Goal: Find specific page/section: Find specific page/section

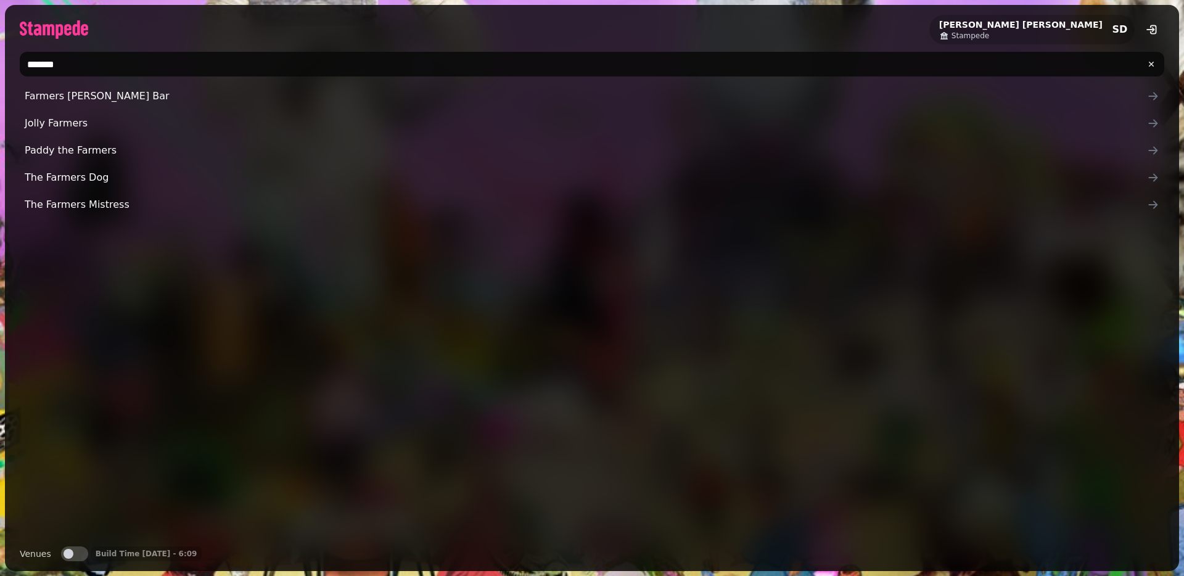
type input "*******"
click at [154, 191] on ul "Farmers [PERSON_NAME] Farmers [PERSON_NAME] the Farmers The Farmers Dog The Far…" at bounding box center [592, 150] width 1145 height 133
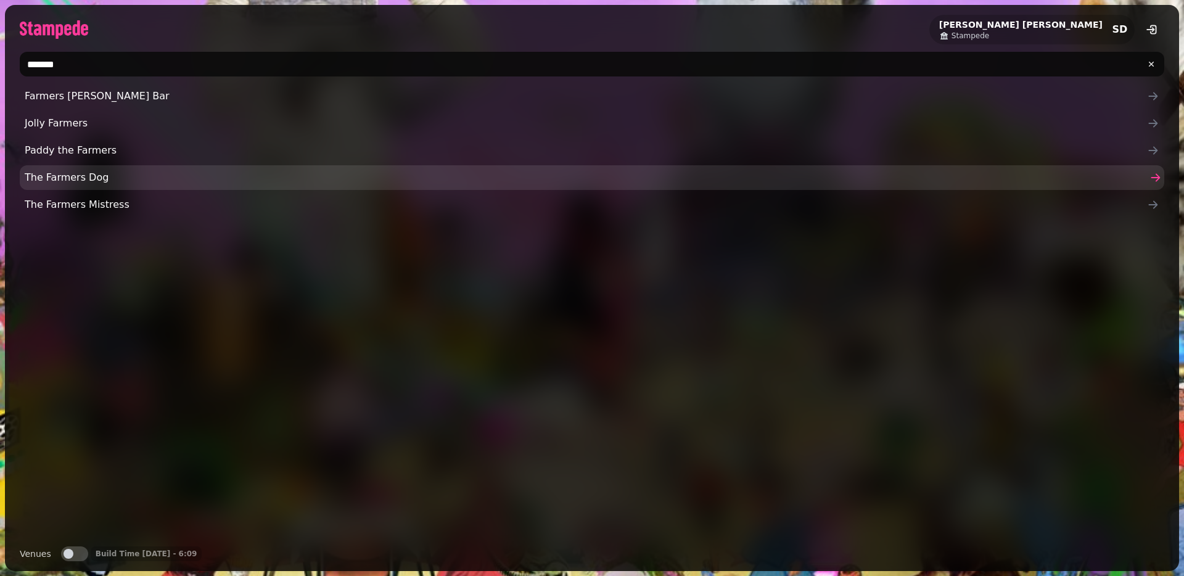
click at [155, 184] on span "The Farmers Dog" at bounding box center [586, 177] width 1123 height 15
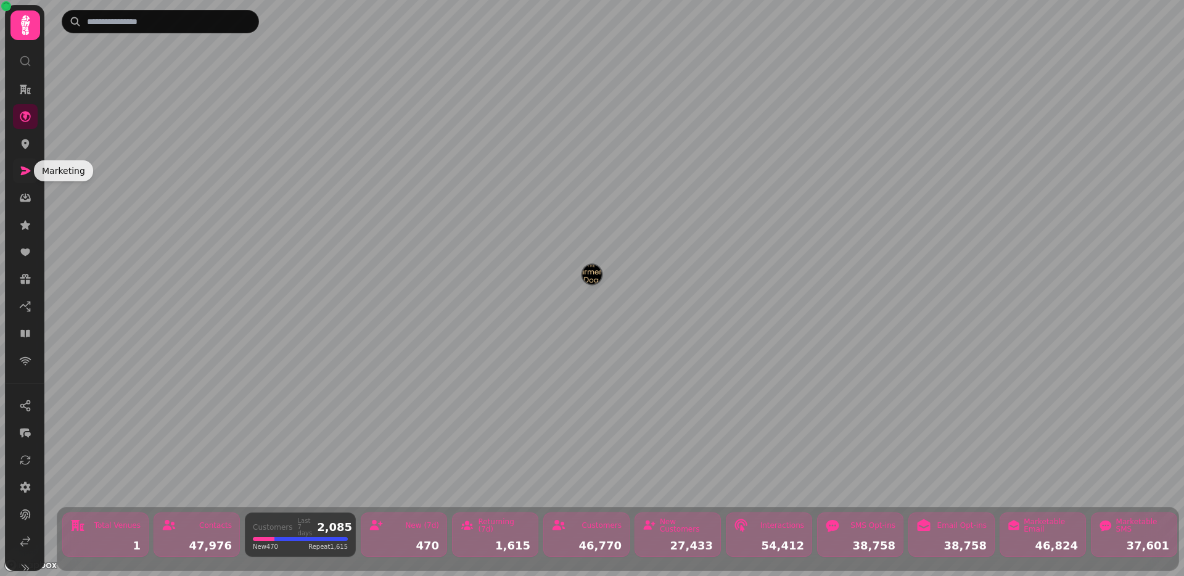
click at [19, 173] on icon at bounding box center [25, 171] width 12 height 12
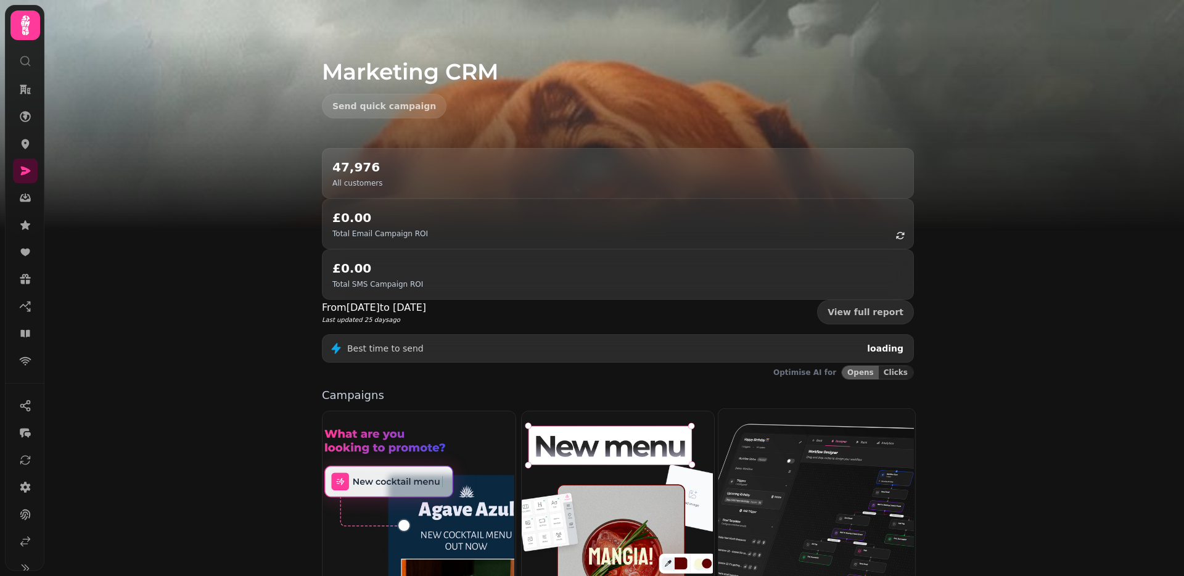
click at [736, 408] on img at bounding box center [815, 506] width 197 height 197
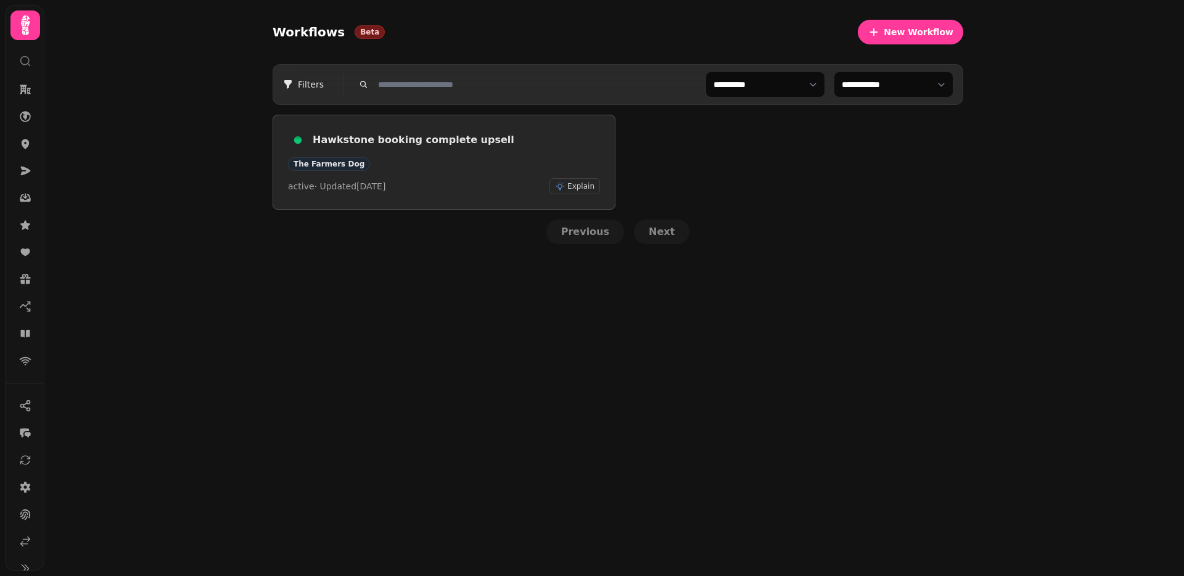
click at [452, 130] on div "Hawkstone booking complete upsell" at bounding box center [444, 140] width 312 height 20
